Goal: Check status: Check status

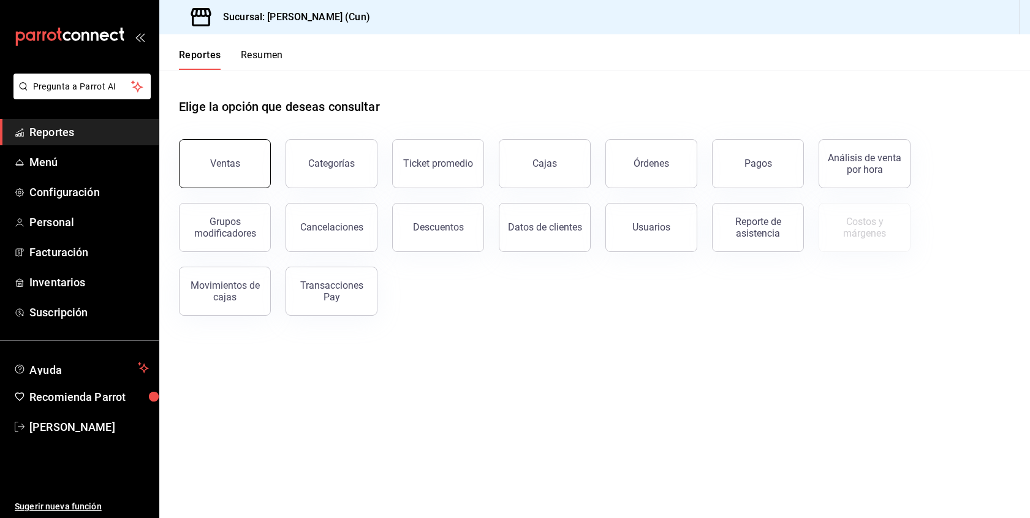
click at [235, 164] on div "Ventas" at bounding box center [225, 163] width 30 height 12
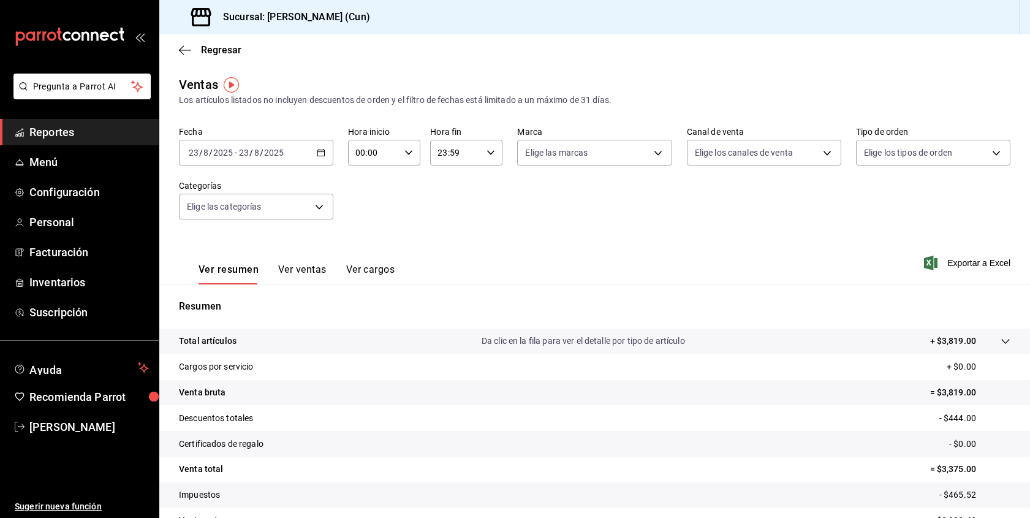
click at [325, 151] on icon "button" at bounding box center [321, 152] width 9 height 9
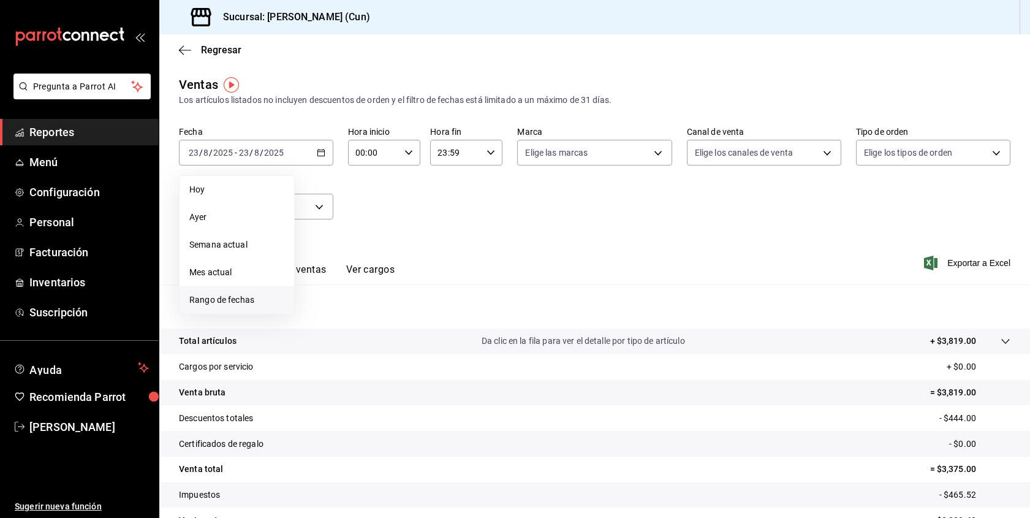
click at [246, 298] on span "Rango de fechas" at bounding box center [236, 299] width 95 height 13
click at [410, 313] on abbr "22" at bounding box center [407, 315] width 8 height 9
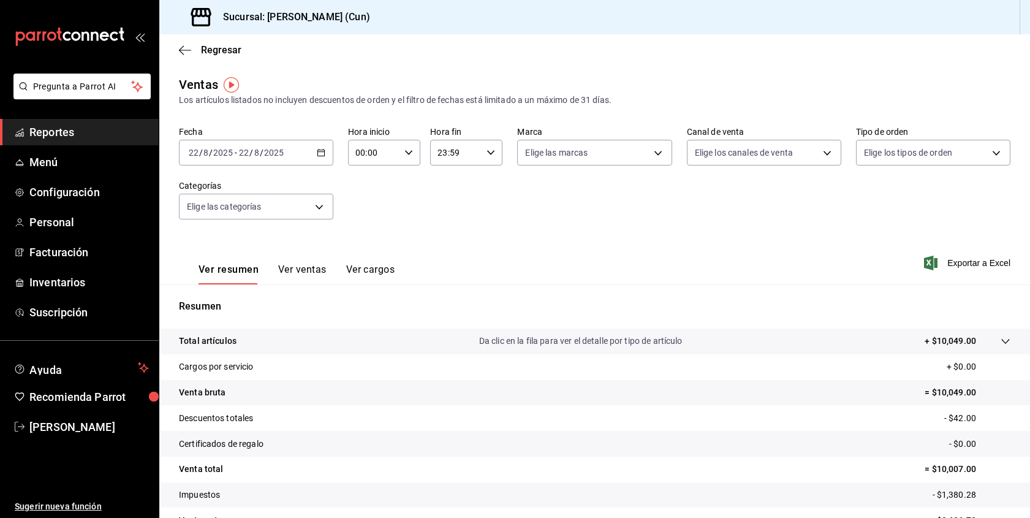
click at [74, 127] on span "Reportes" at bounding box center [88, 132] width 119 height 17
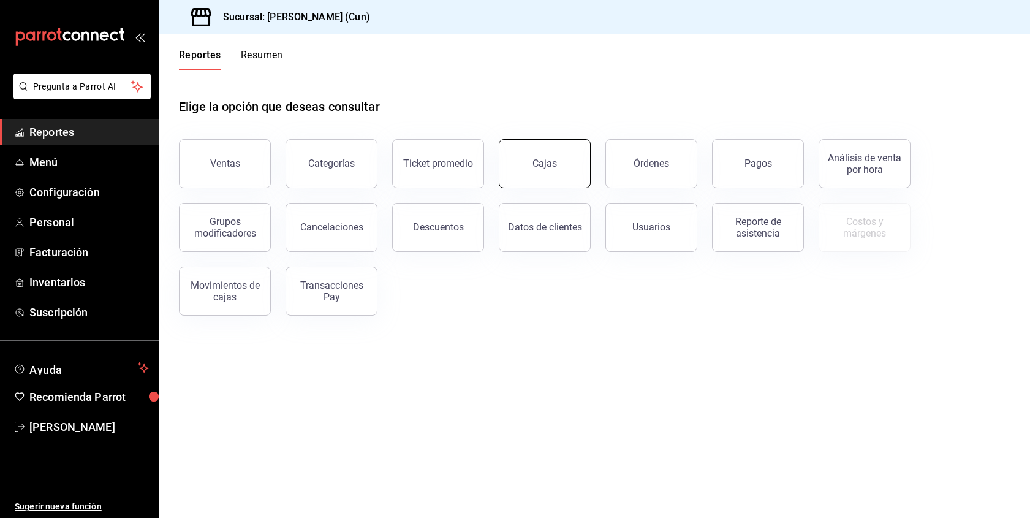
click at [554, 161] on div "Cajas" at bounding box center [544, 163] width 25 height 12
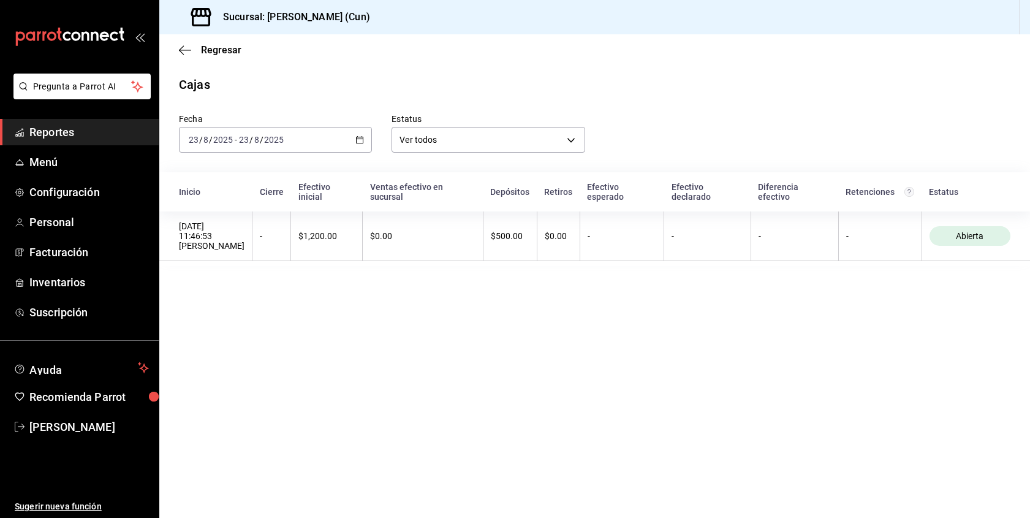
click at [355, 138] on icon "button" at bounding box center [359, 139] width 9 height 9
click at [227, 210] on span "Ayer" at bounding box center [236, 204] width 95 height 13
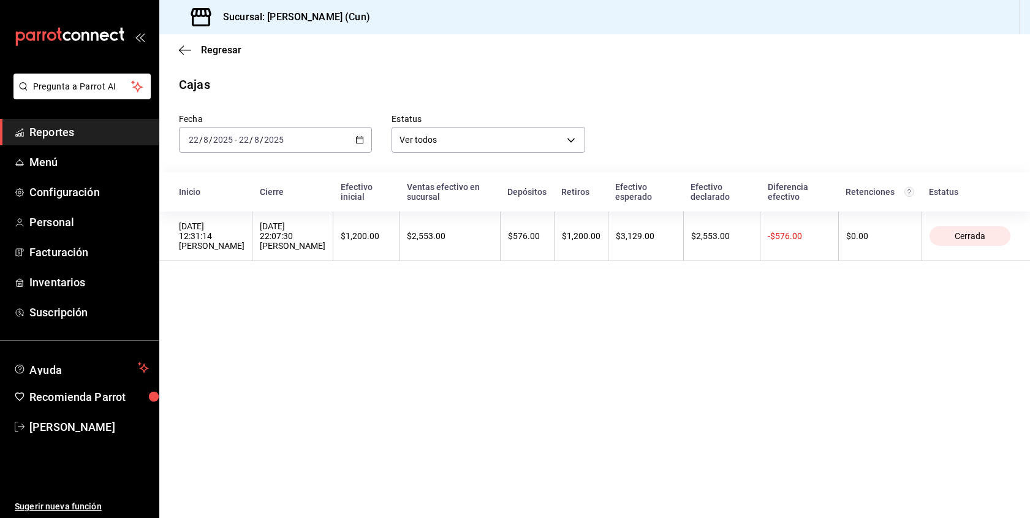
click at [362, 142] on icon "button" at bounding box center [359, 139] width 9 height 9
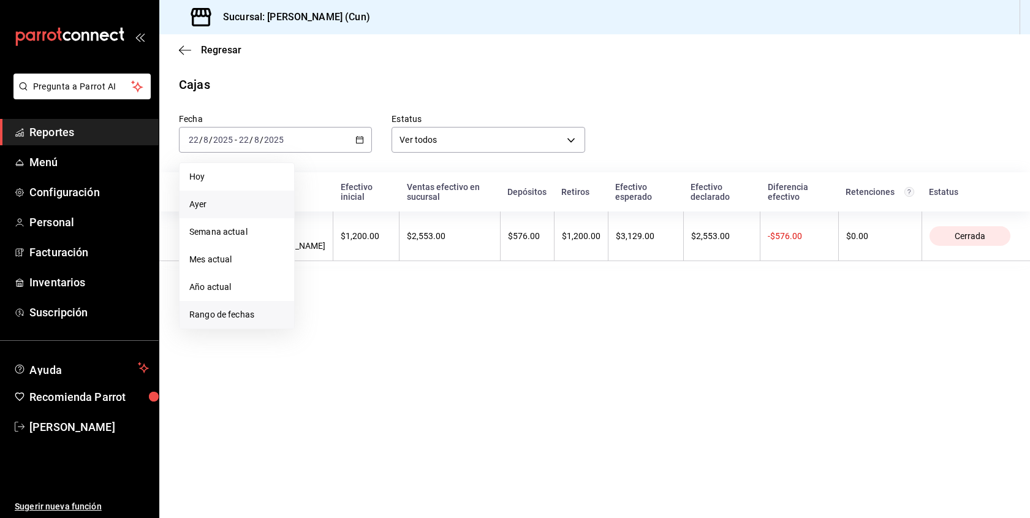
click at [237, 316] on span "Rango de fechas" at bounding box center [236, 314] width 95 height 13
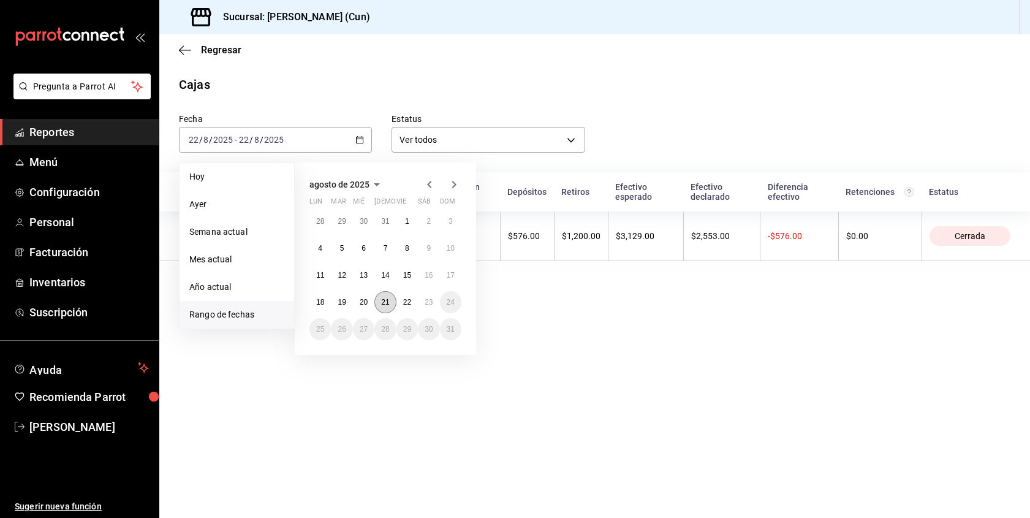
click at [386, 305] on abbr "21" at bounding box center [385, 302] width 8 height 9
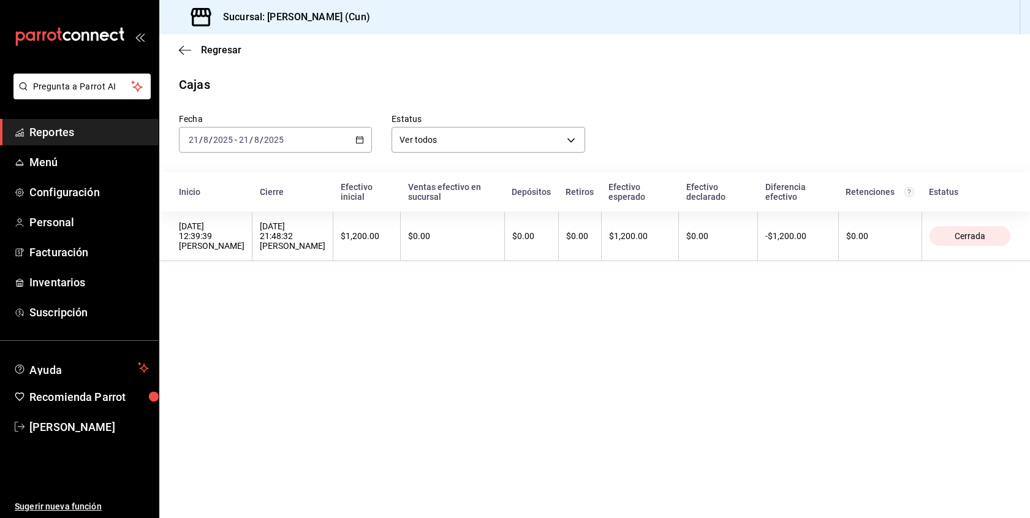
click at [308, 152] on div "Fecha [DATE] [DATE] - [DATE] [DATE] Estatus Ver todos ALL Inicio Cierre Efectiv…" at bounding box center [594, 180] width 831 height 172
click at [307, 143] on div "[DATE] [DATE] - [DATE] [DATE]" at bounding box center [275, 140] width 193 height 26
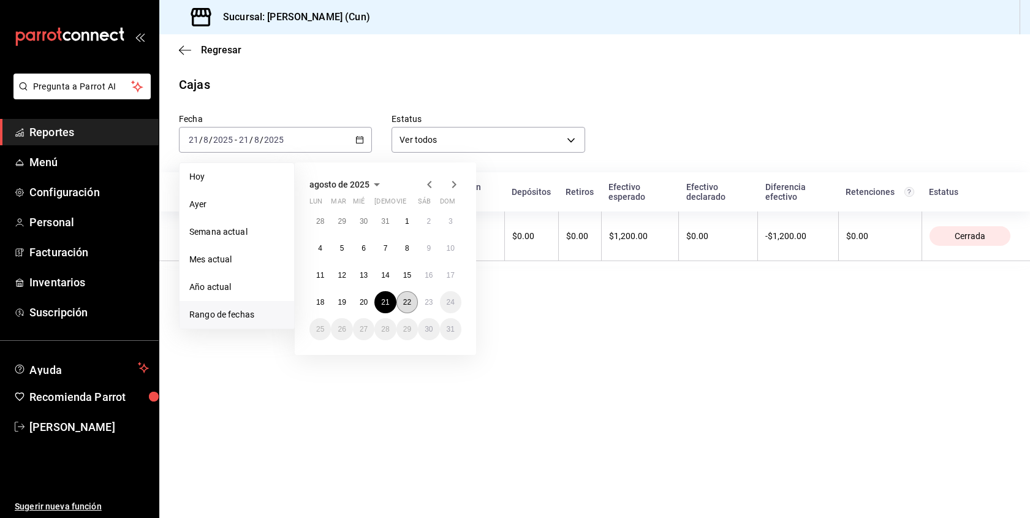
click at [408, 304] on abbr "22" at bounding box center [407, 302] width 8 height 9
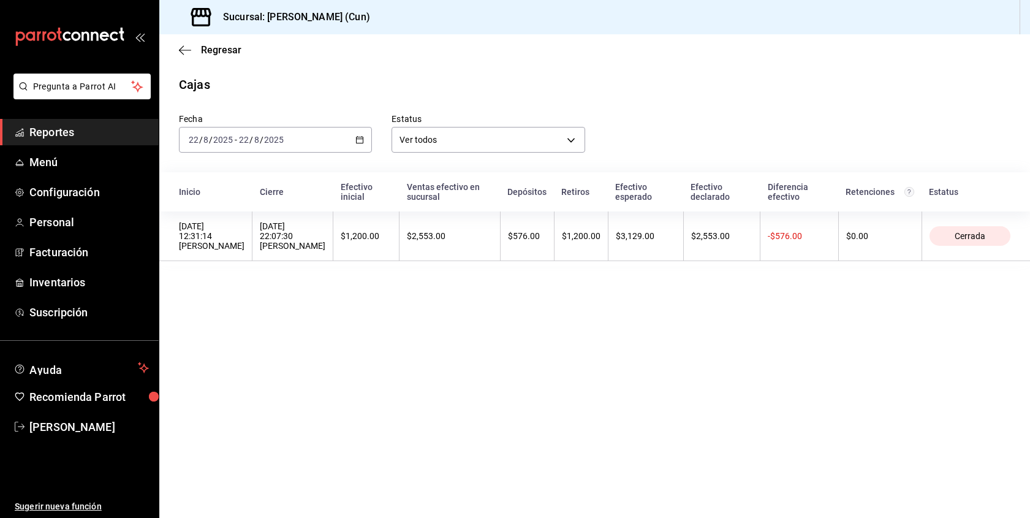
click at [360, 145] on div "[DATE] [DATE] - [DATE] [DATE]" at bounding box center [275, 140] width 193 height 26
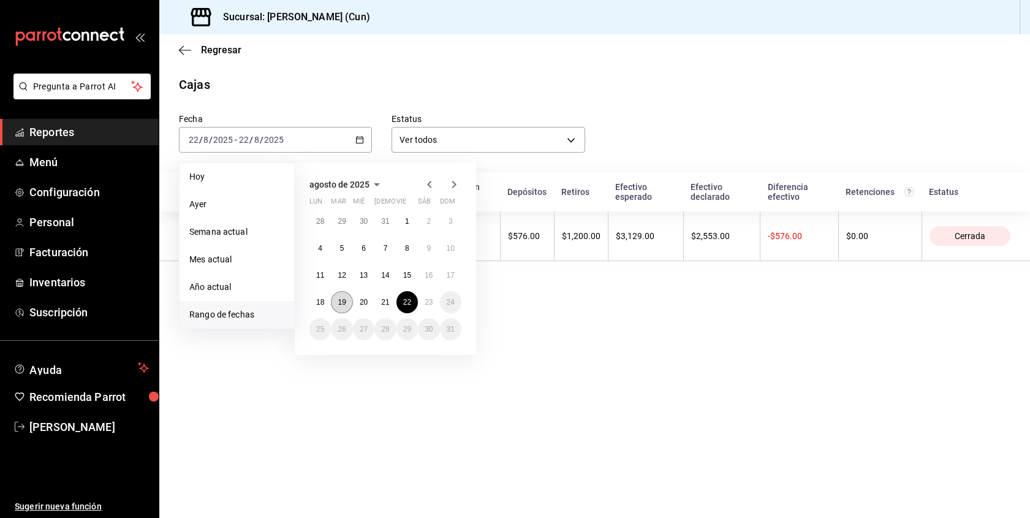
click at [346, 308] on button "19" at bounding box center [341, 302] width 21 height 22
